Goal: Transaction & Acquisition: Purchase product/service

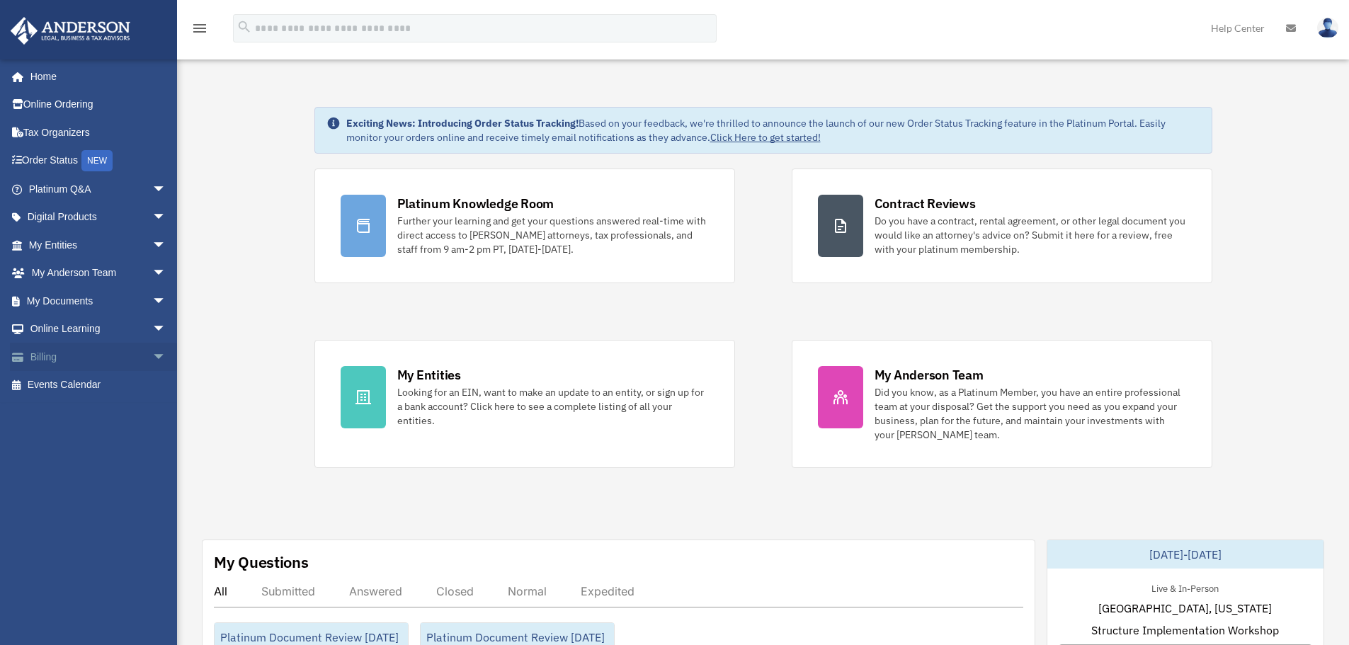
click at [44, 355] on link "Billing arrow_drop_down" at bounding box center [99, 357] width 178 height 28
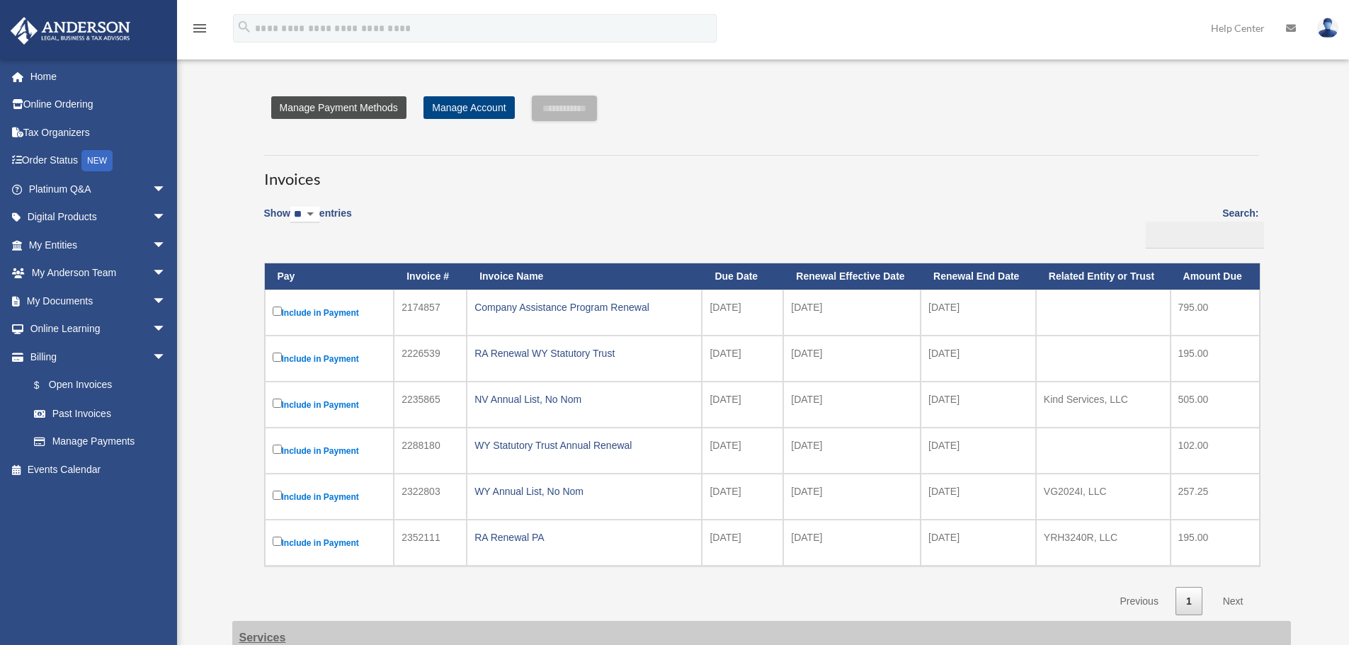
click at [333, 104] on link "Manage Payment Methods" at bounding box center [338, 107] width 135 height 23
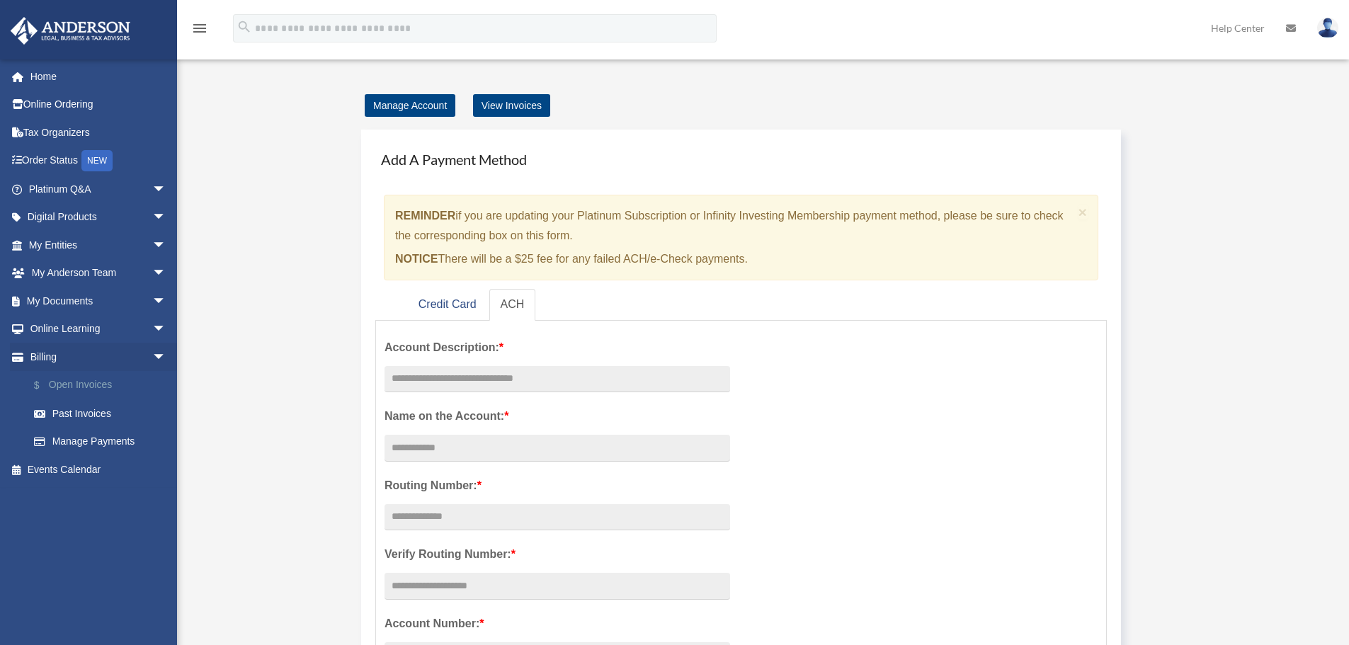
click at [64, 379] on link "$ Open Invoices" at bounding box center [104, 385] width 168 height 29
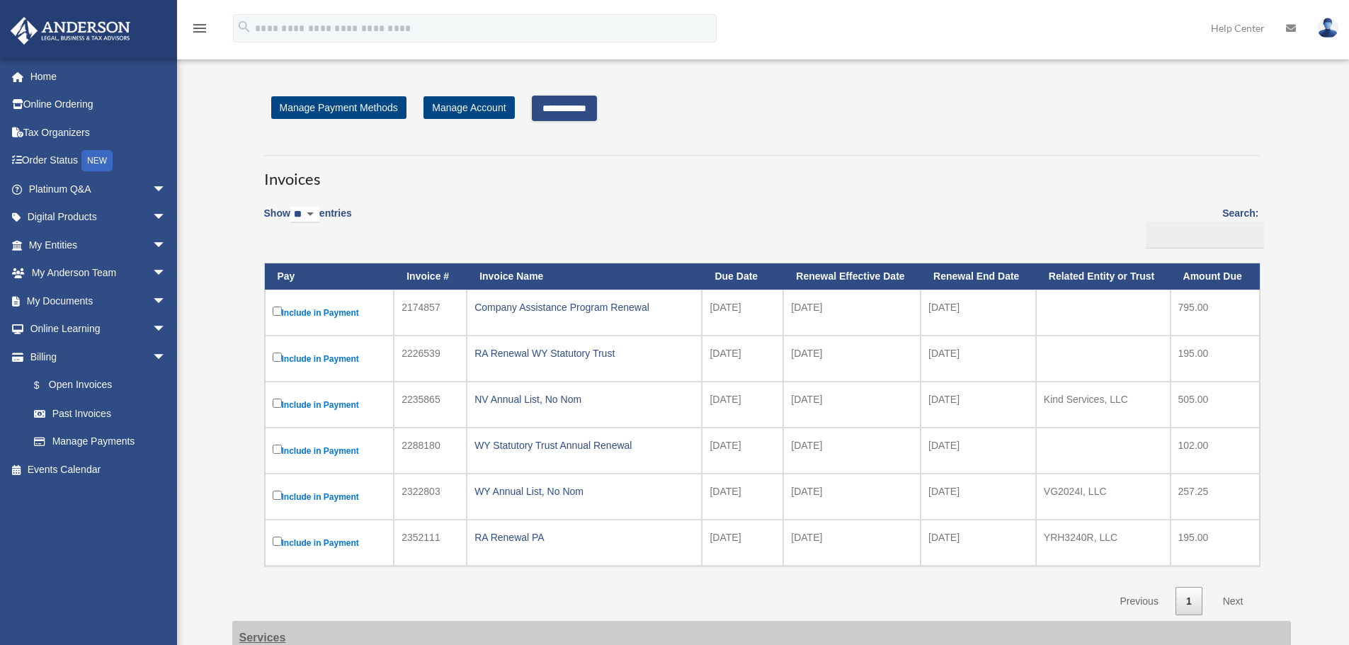
click at [581, 109] on input "**********" at bounding box center [564, 108] width 65 height 25
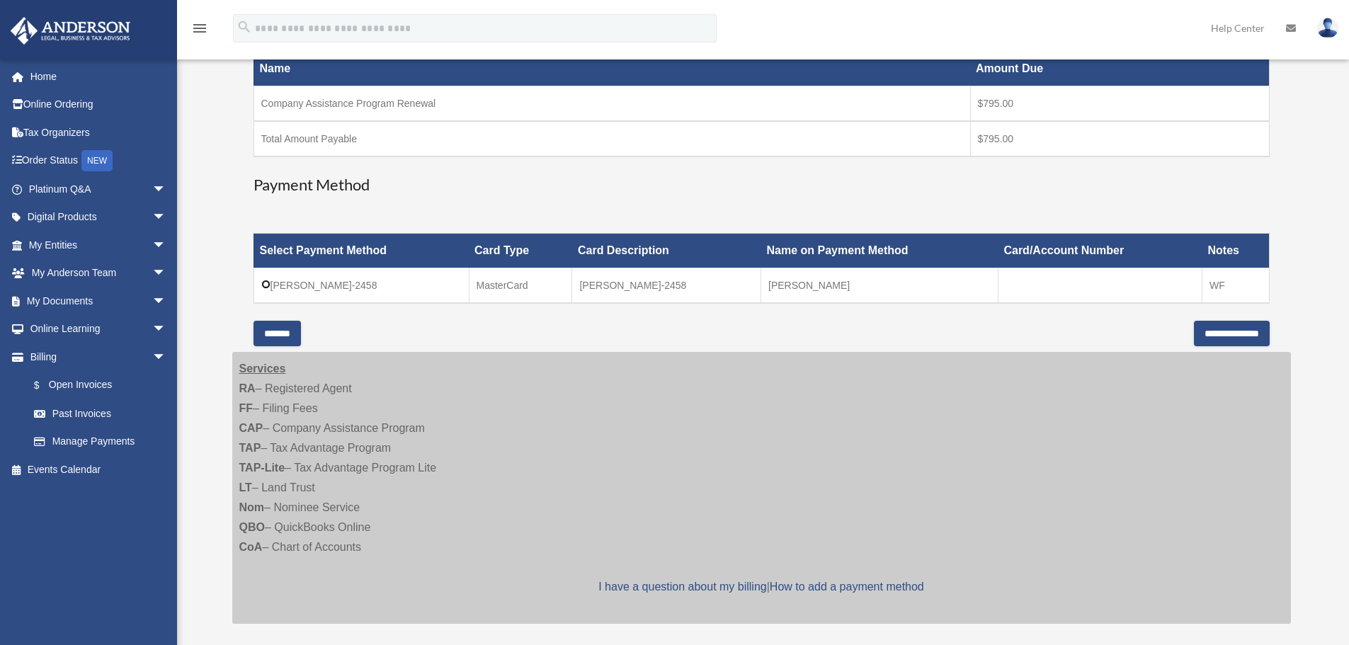
scroll to position [283, 0]
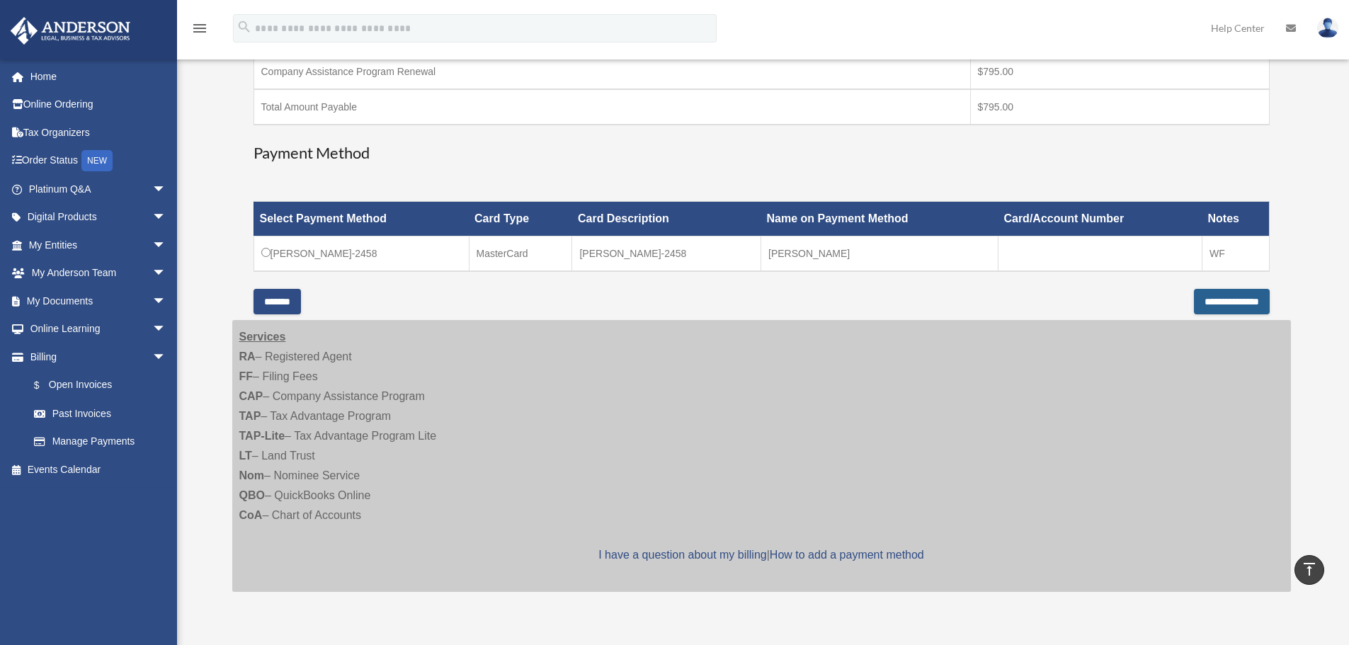
click at [1214, 300] on input "**********" at bounding box center [1232, 301] width 76 height 25
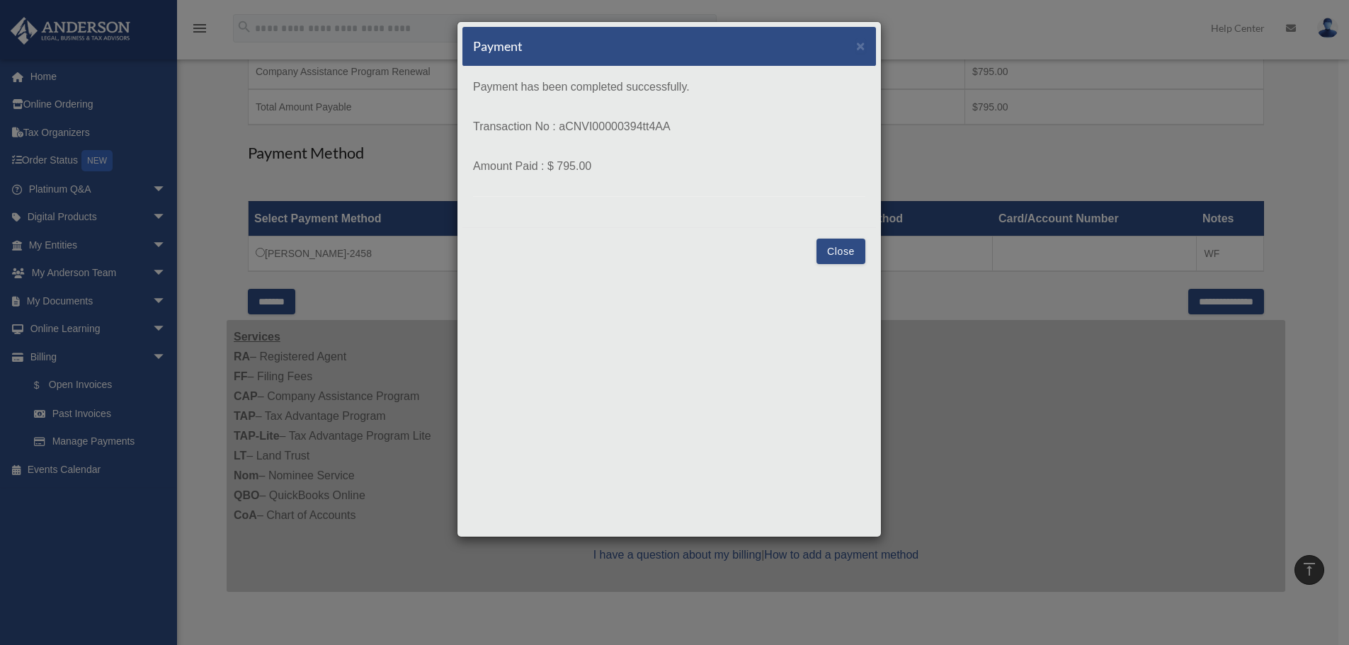
click at [845, 252] on button "Close" at bounding box center [840, 251] width 49 height 25
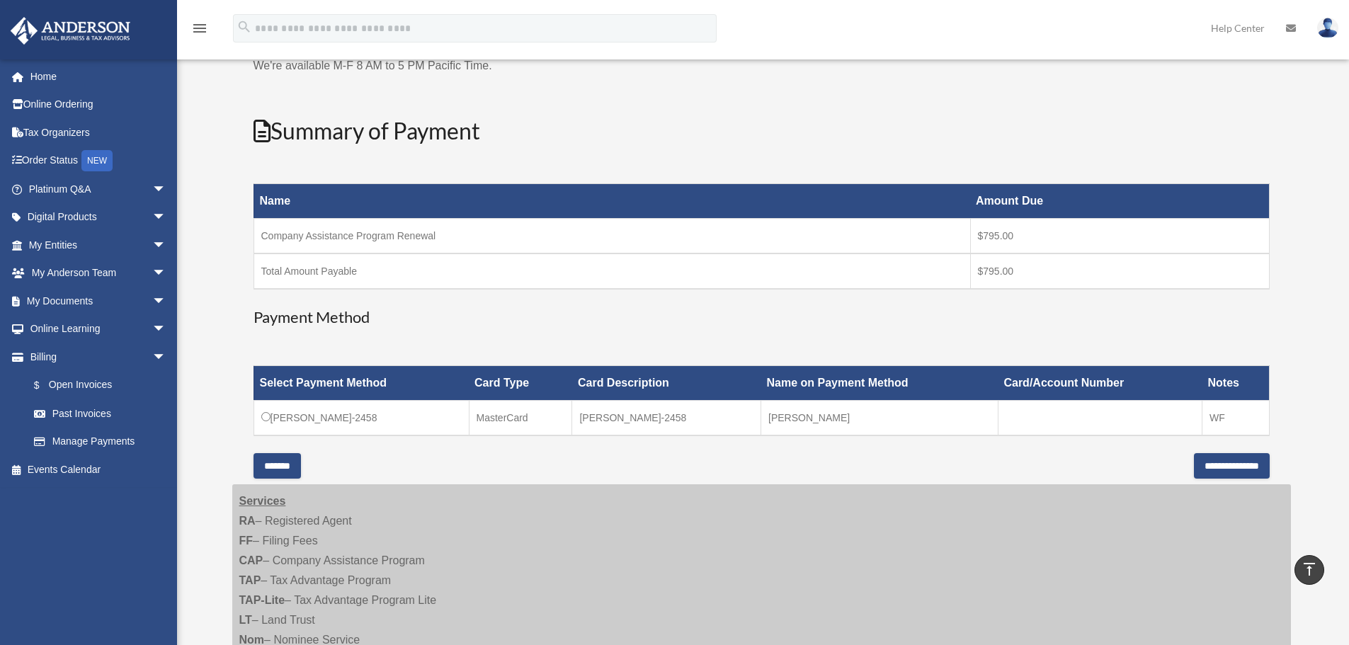
scroll to position [0, 0]
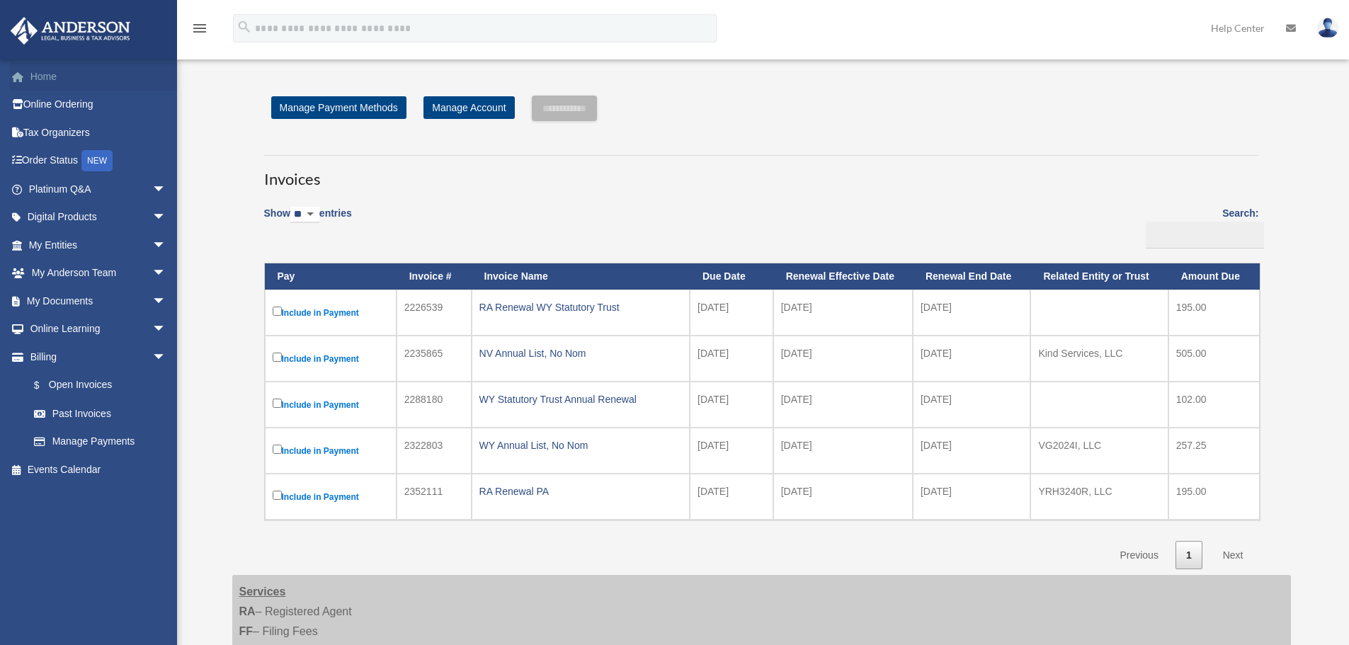
click at [42, 76] on link "Home" at bounding box center [99, 76] width 178 height 28
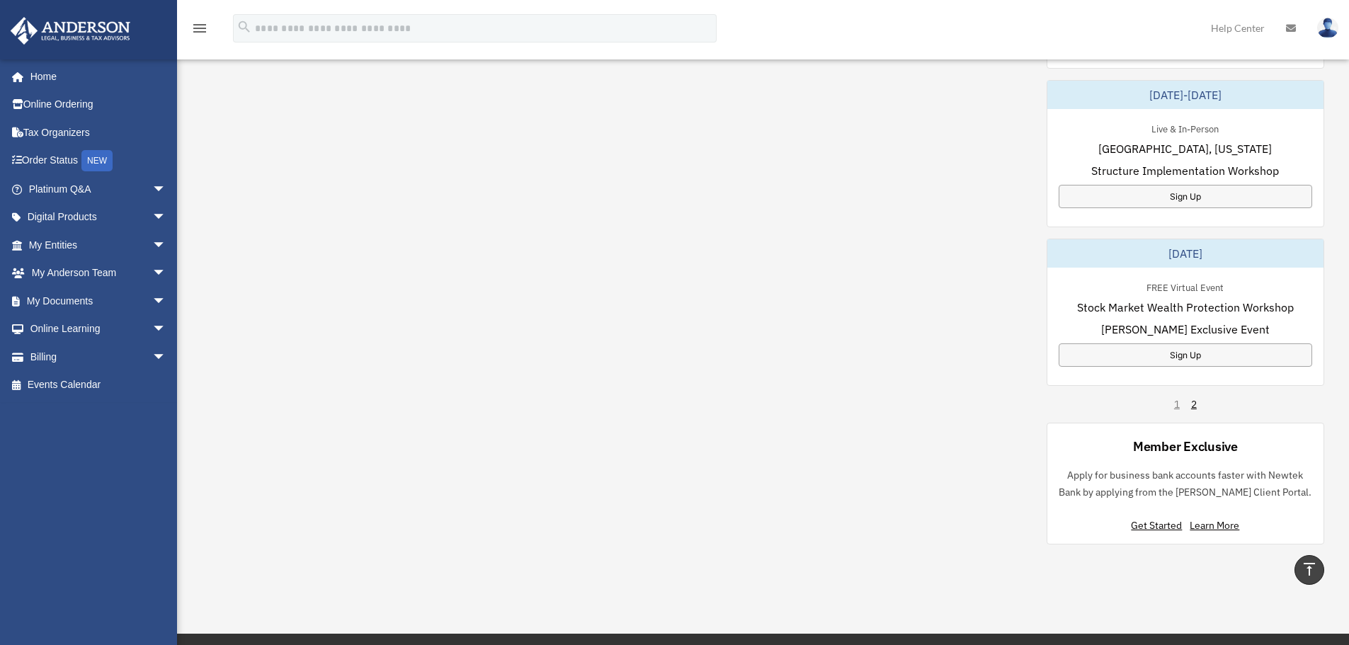
scroll to position [779, 0]
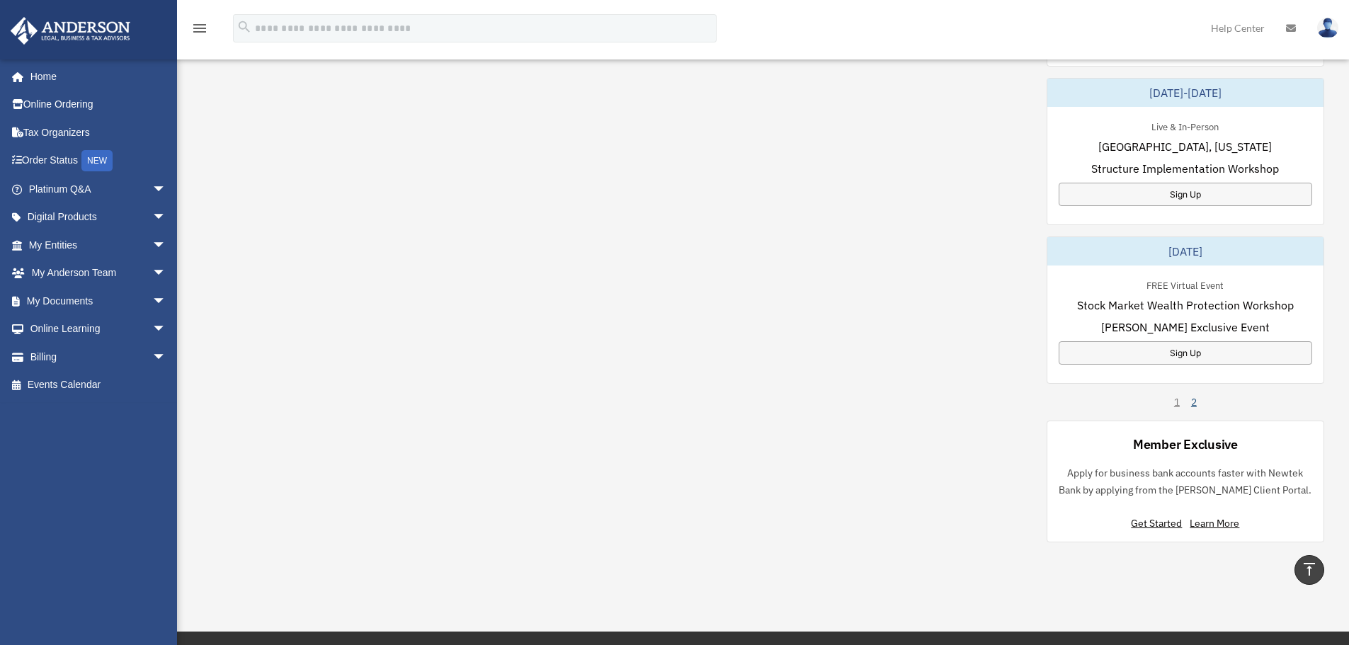
click at [1195, 404] on link "2" at bounding box center [1194, 402] width 6 height 14
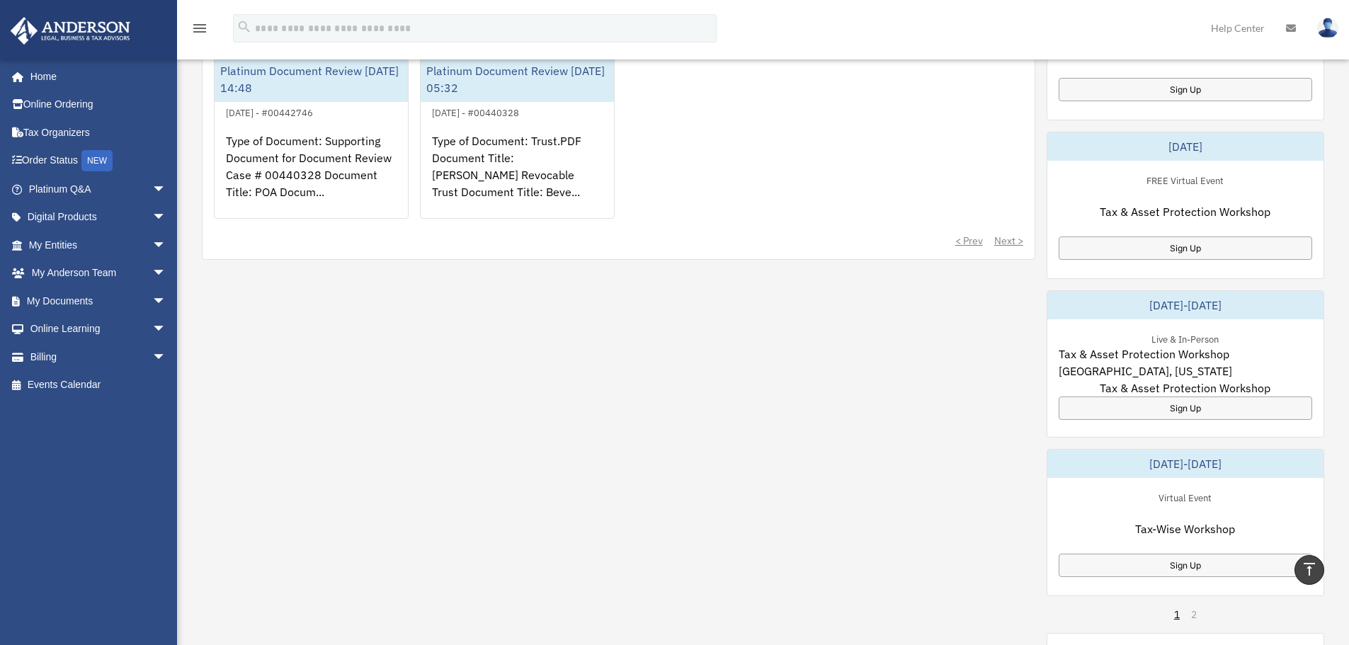
scroll to position [637, 0]
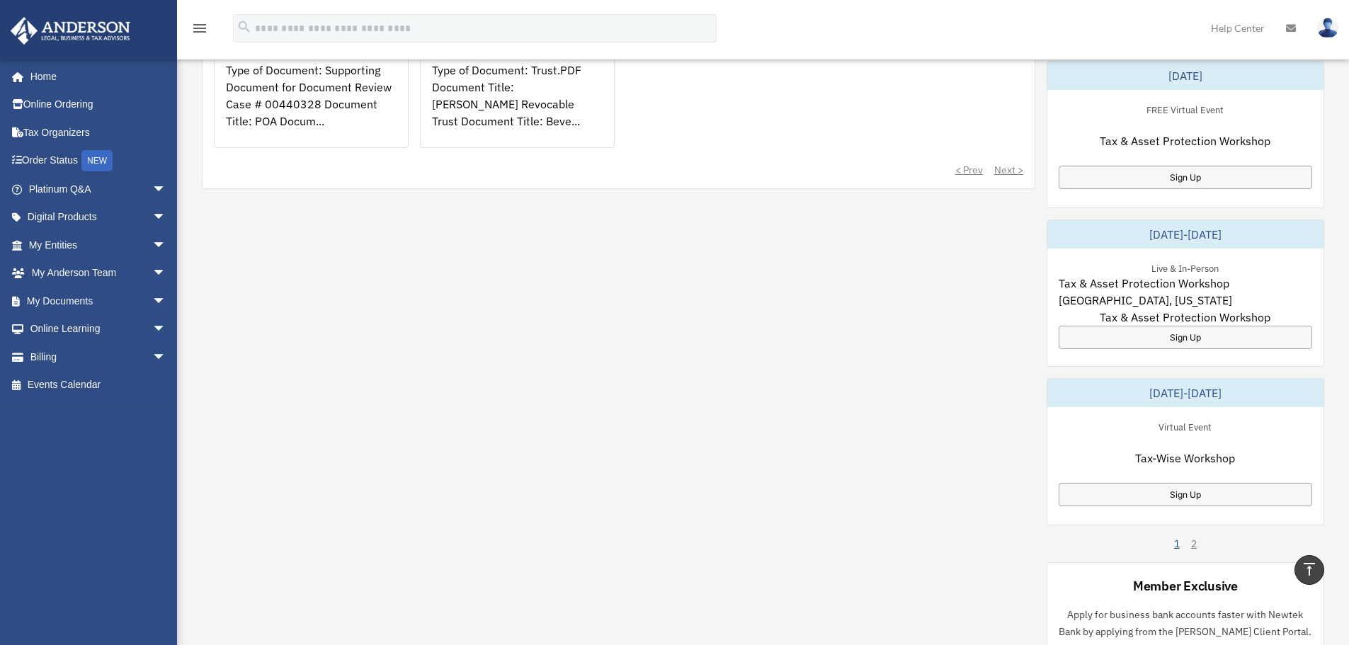
click at [1178, 545] on link "1" at bounding box center [1177, 544] width 6 height 14
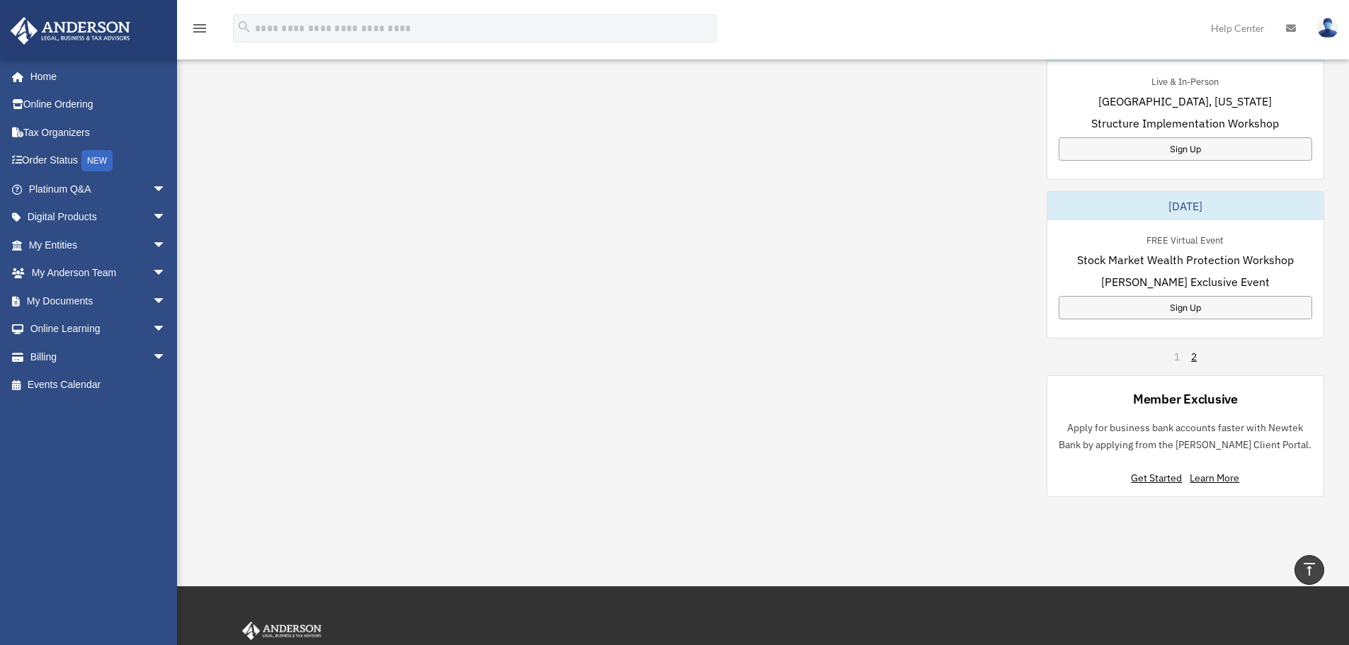
scroll to position [850, 0]
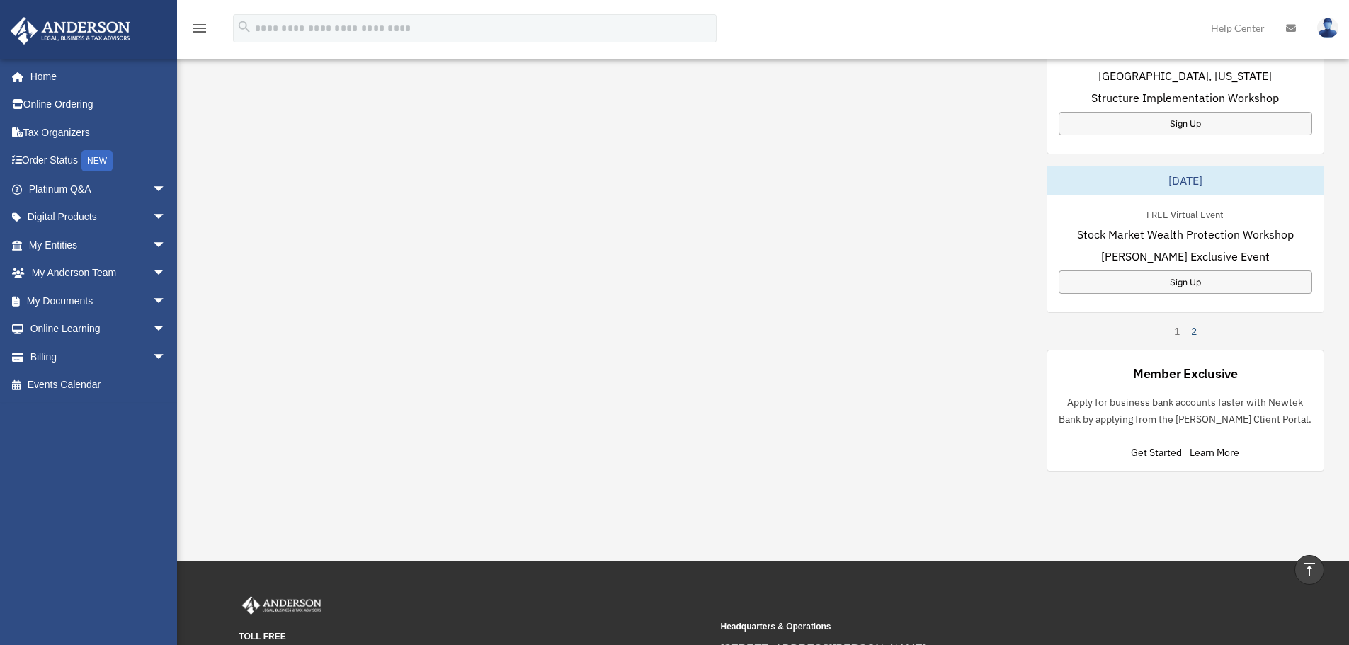
click at [1195, 331] on link "2" at bounding box center [1194, 331] width 6 height 14
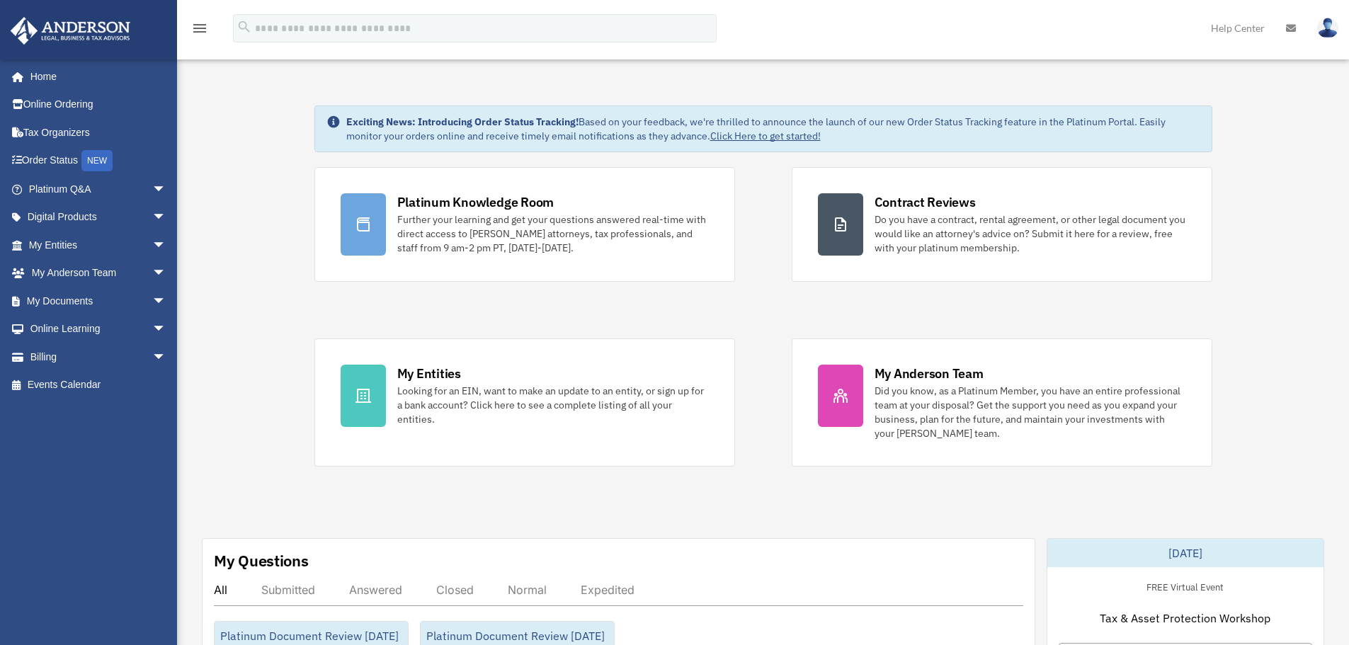
scroll to position [0, 0]
